Goal: Find specific page/section: Find specific page/section

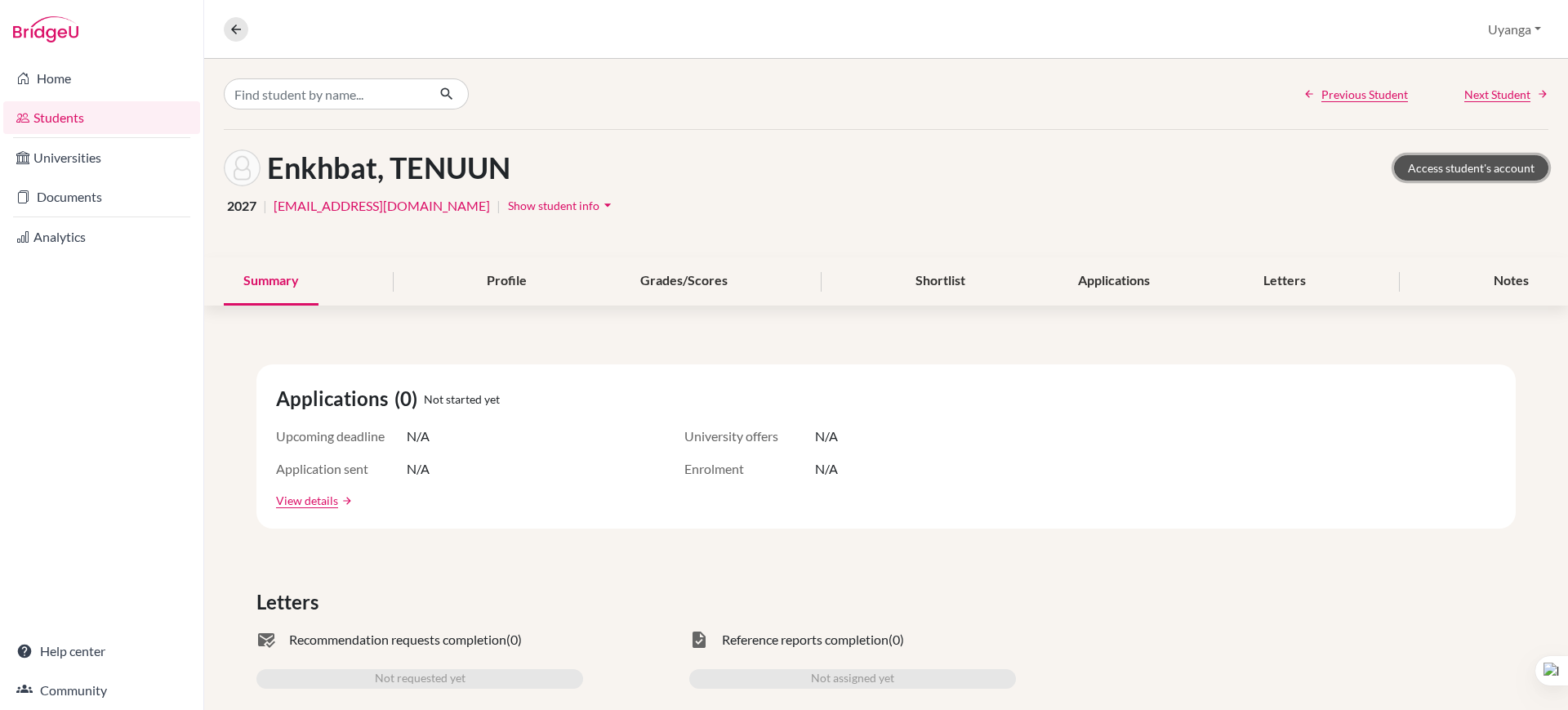
click at [1417, 171] on link "Access student's account" at bounding box center [1471, 167] width 154 height 25
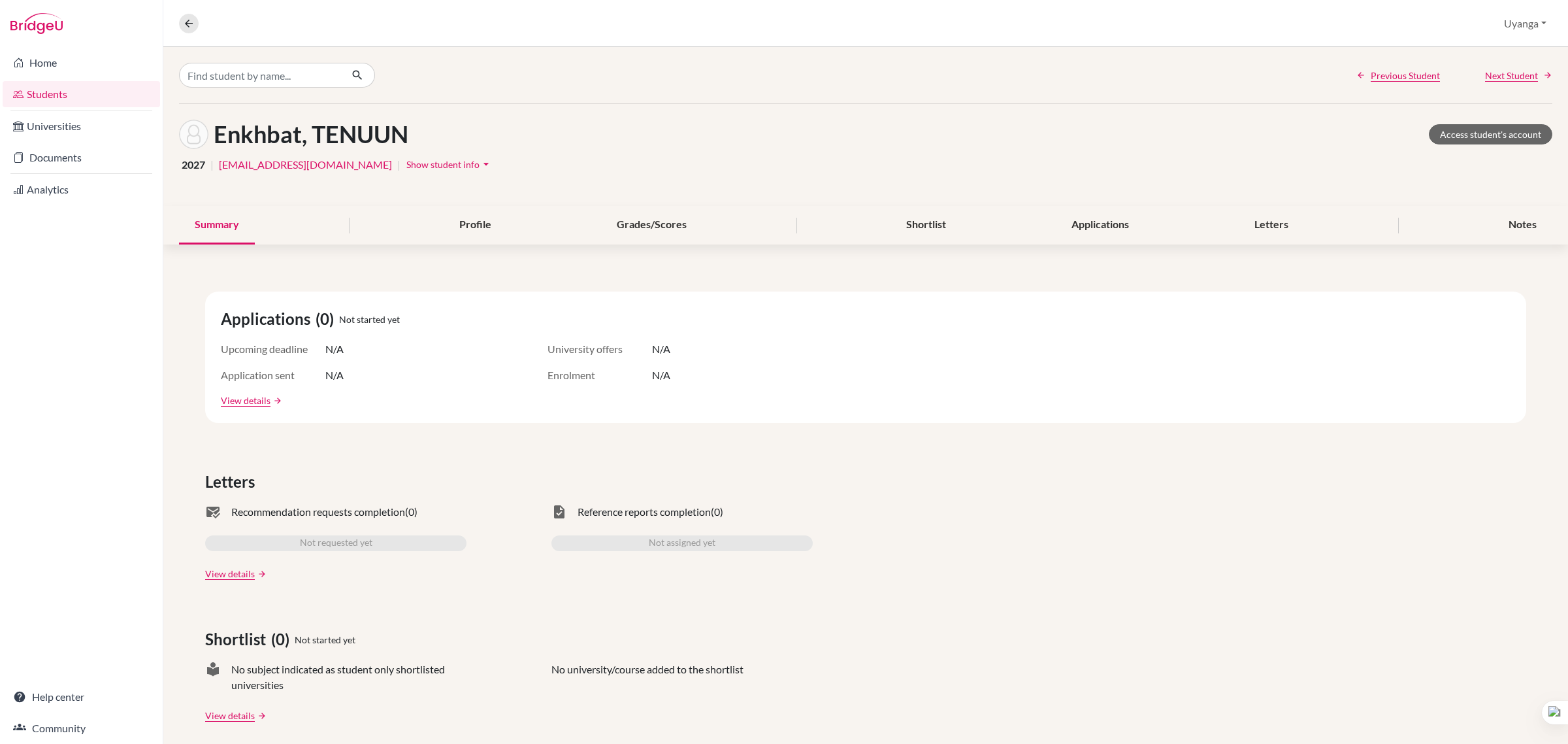
click at [113, 98] on link "Students" at bounding box center [81, 94] width 158 height 26
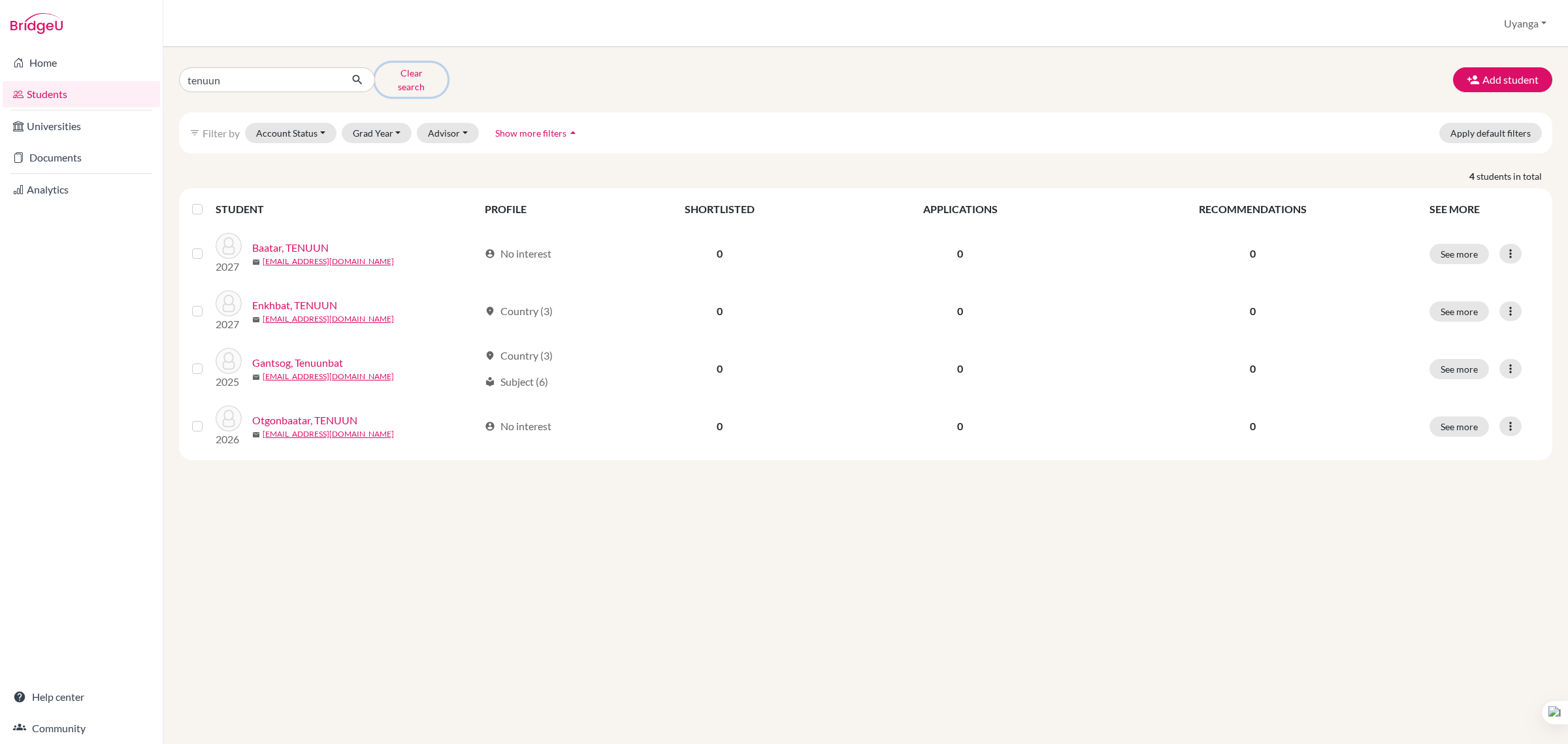
click at [415, 77] on button "Clear search" at bounding box center [411, 79] width 73 height 34
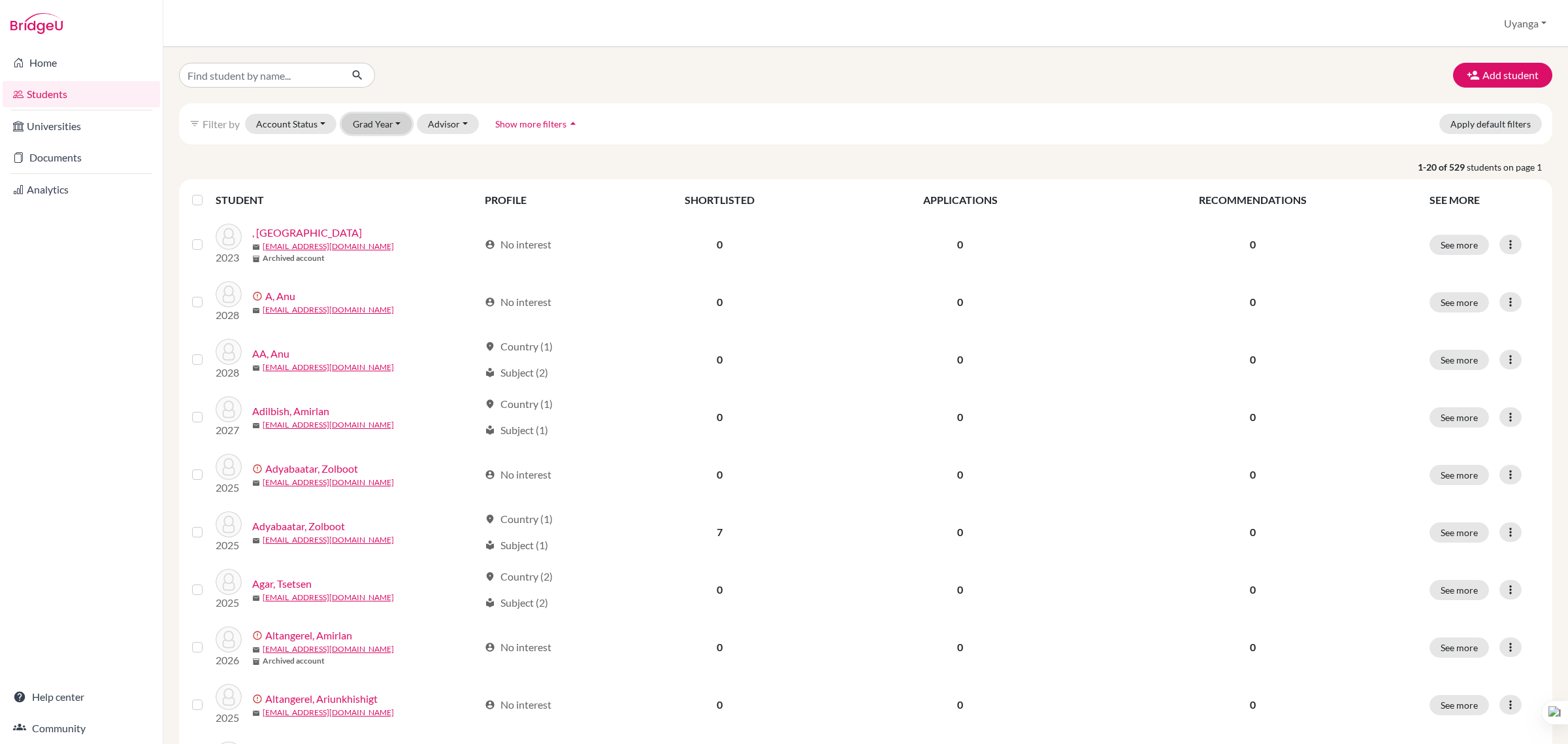
click at [399, 126] on button "Grad Year" at bounding box center [377, 123] width 71 height 20
click at [387, 198] on div "2029" at bounding box center [381, 193] width 46 height 16
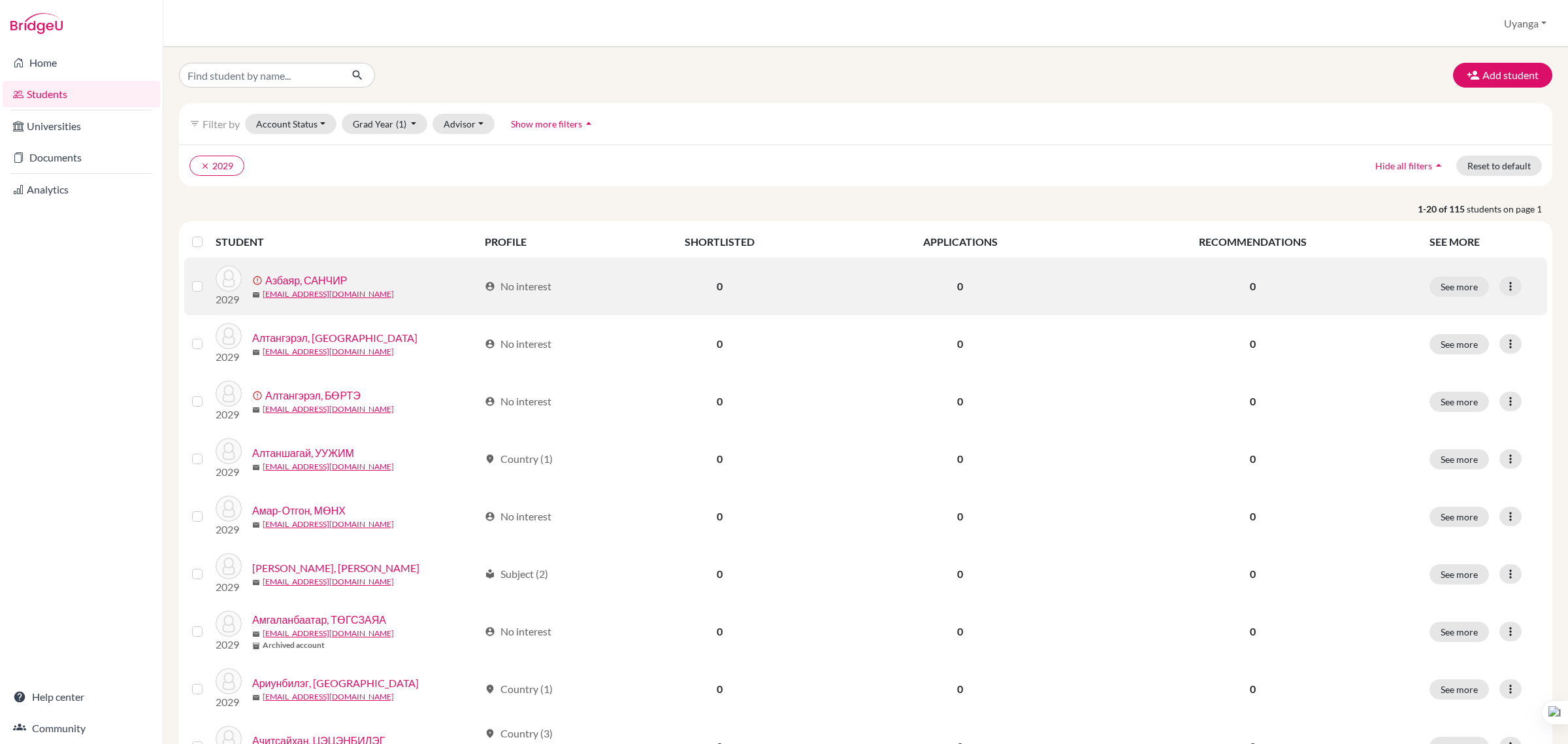
click at [295, 284] on link "Азбаяр, САНЧИР" at bounding box center [306, 280] width 82 height 16
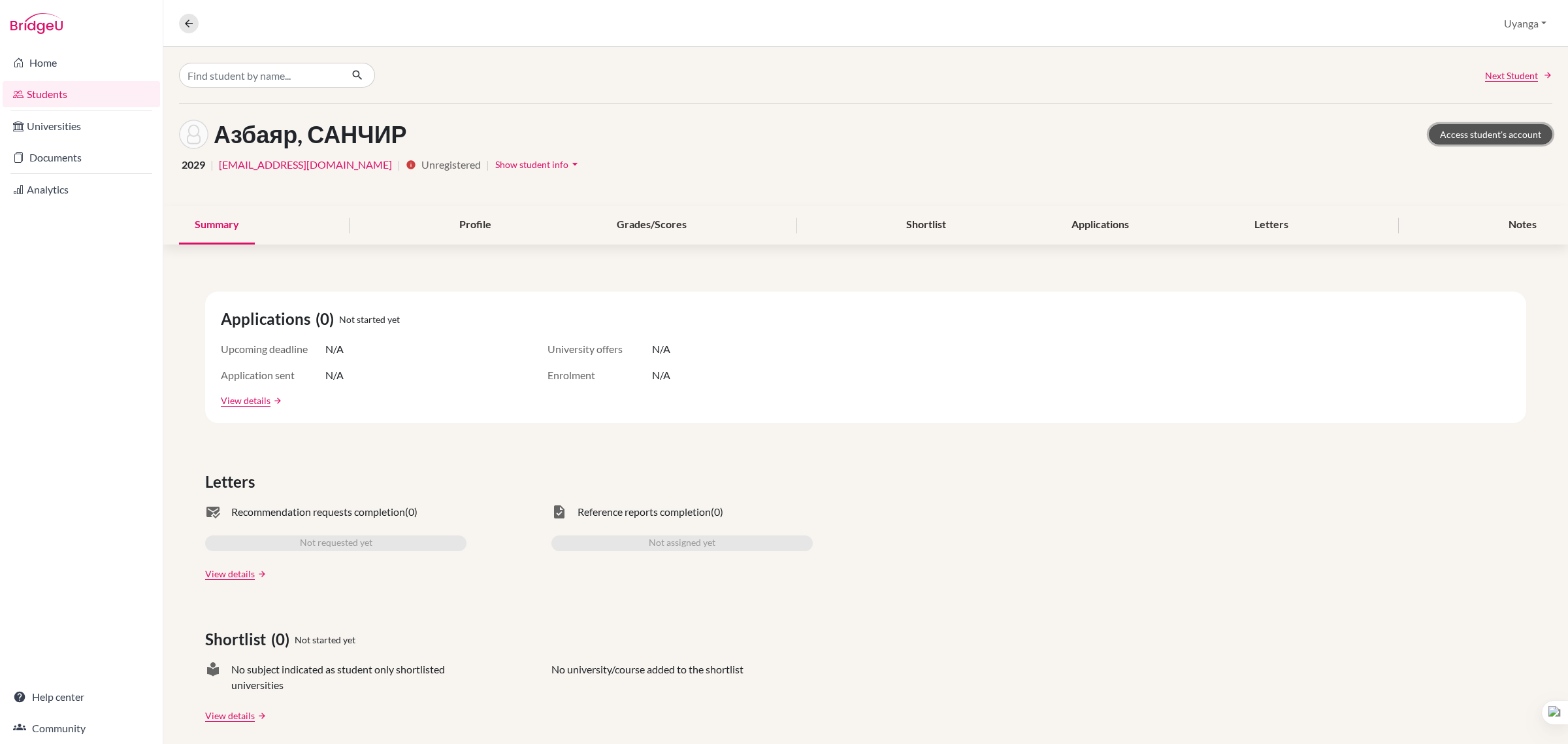
click at [1502, 133] on link "Access student's account" at bounding box center [1491, 134] width 123 height 20
